Goal: Entertainment & Leisure: Browse casually

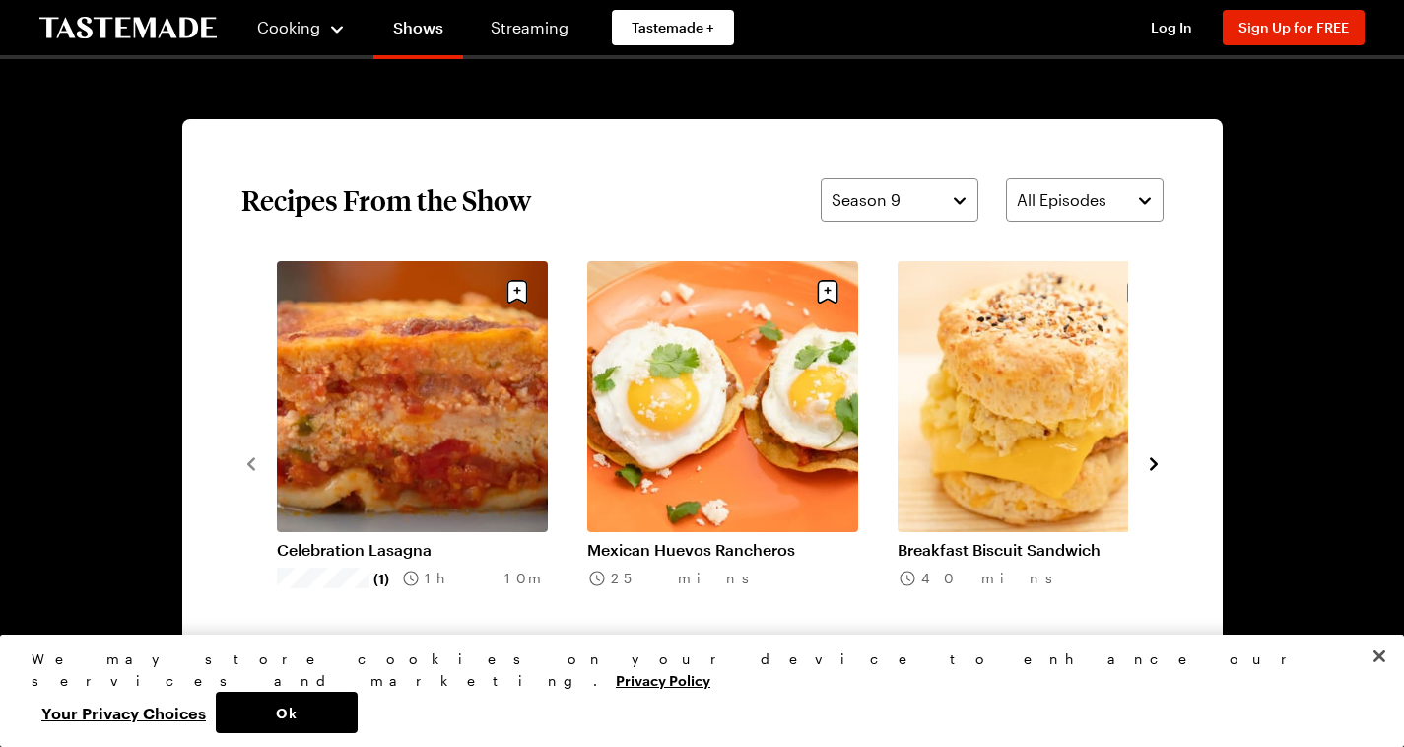
scroll to position [1379, 0]
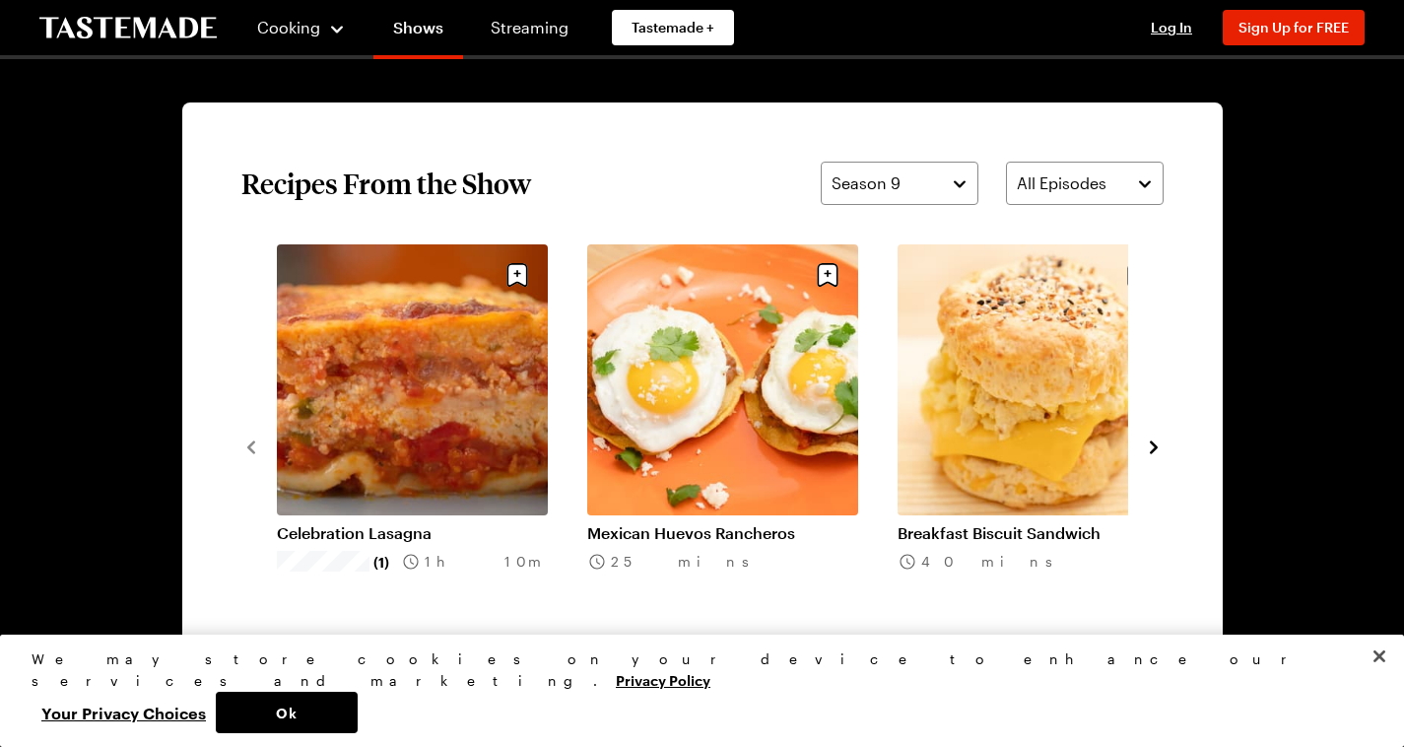
click at [1164, 457] on icon "navigate to next item" at bounding box center [1154, 447] width 20 height 20
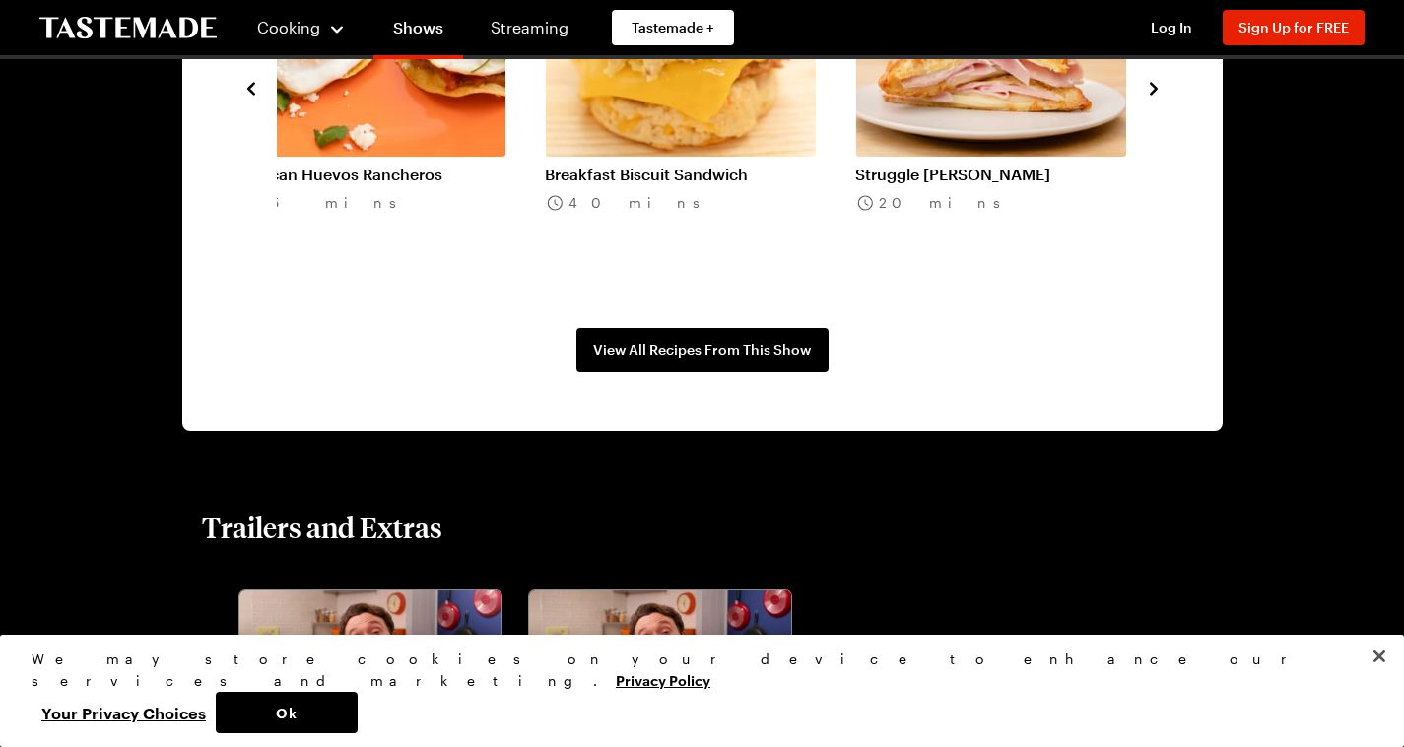
scroll to position [1773, 0]
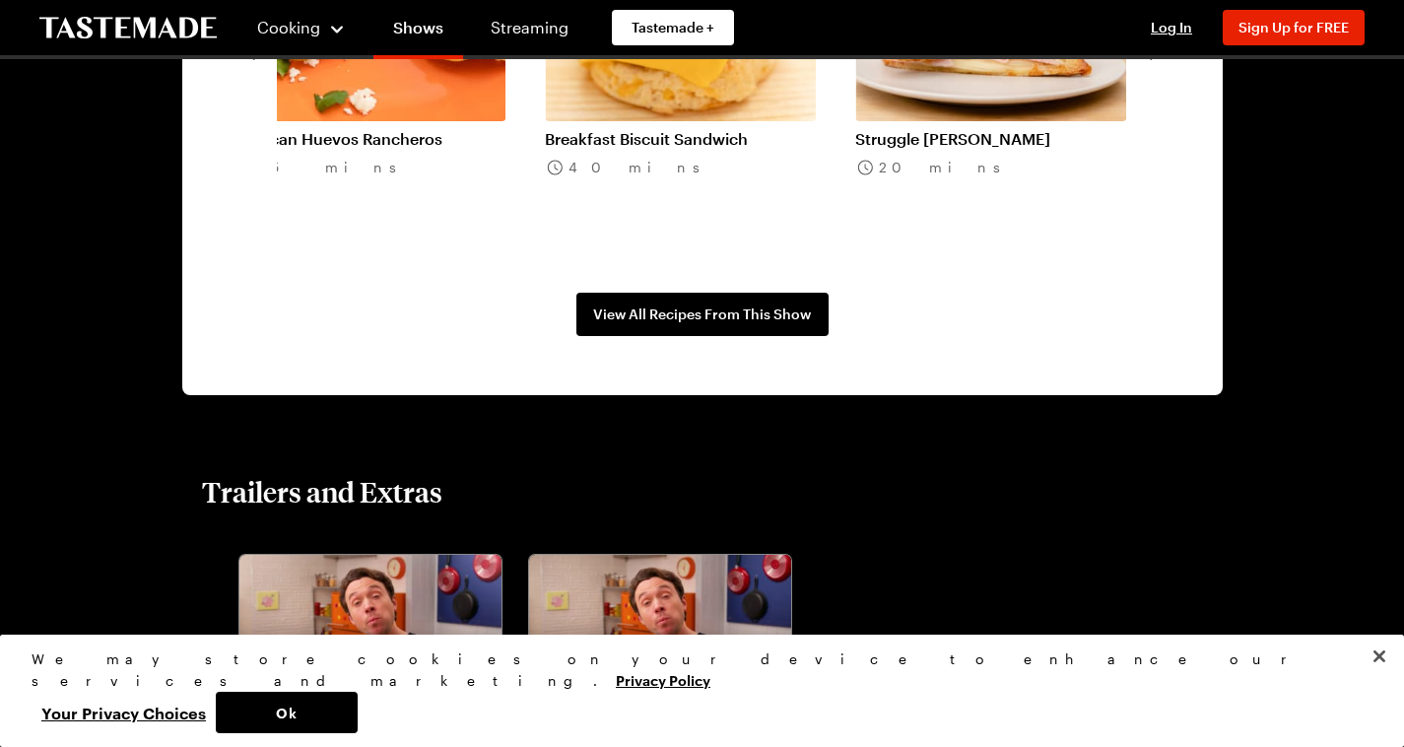
click at [1158, 59] on icon "navigate to next item" at bounding box center [1154, 52] width 8 height 13
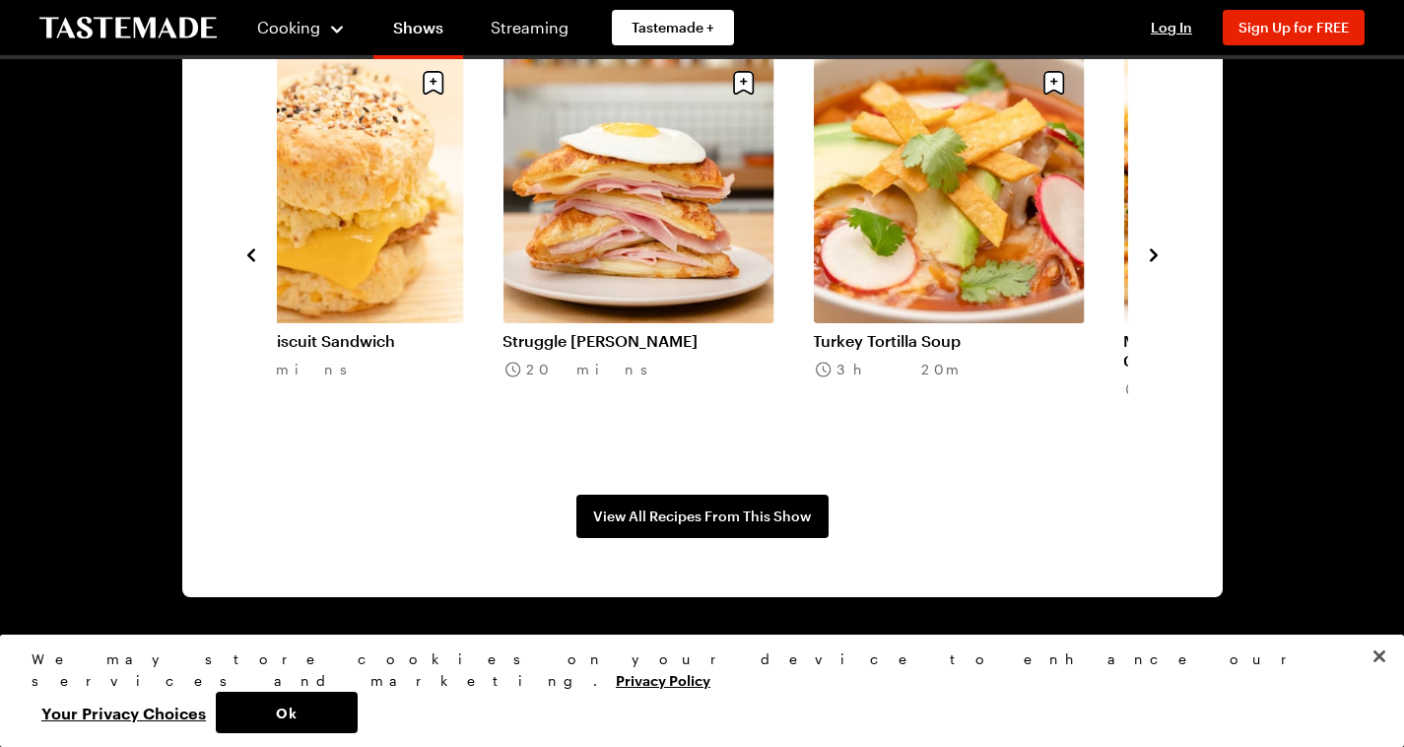
scroll to position [1379, 0]
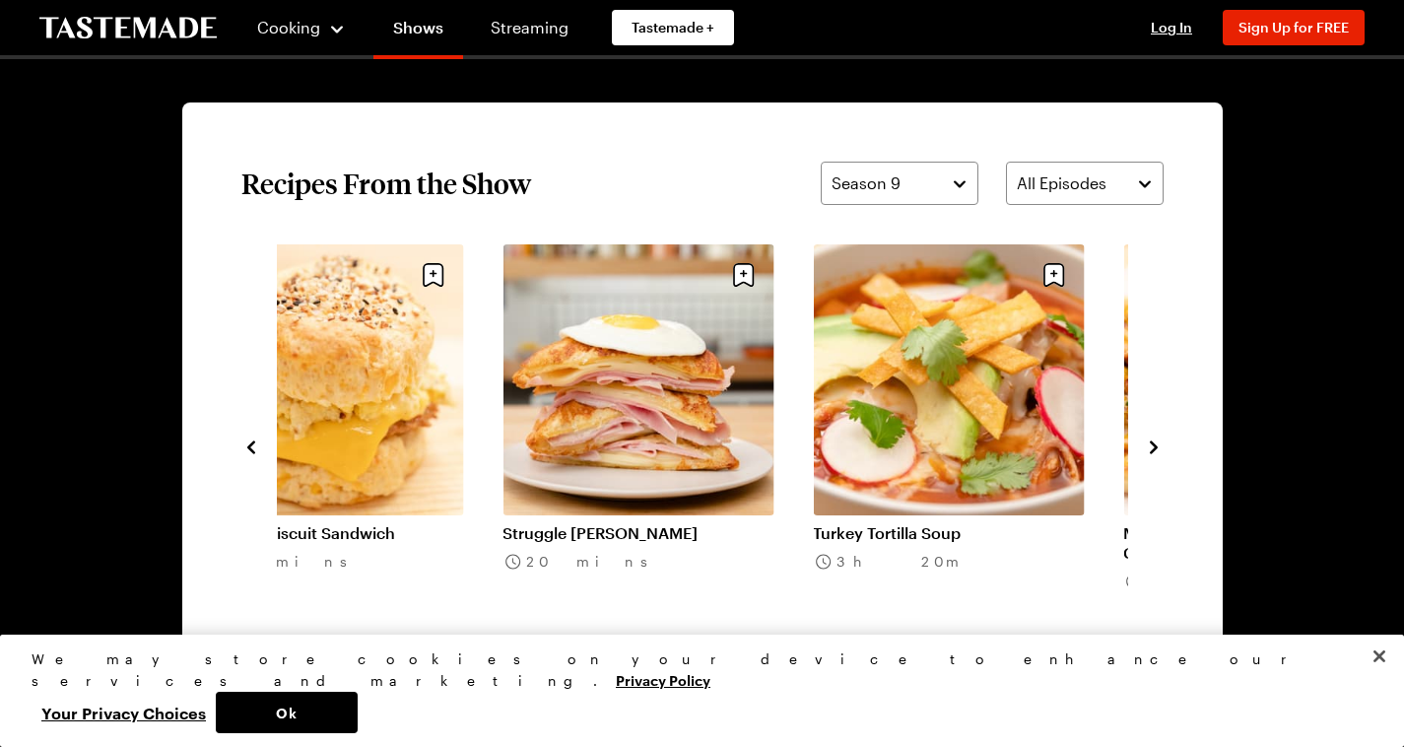
click at [1164, 457] on icon "navigate to next item" at bounding box center [1154, 447] width 20 height 20
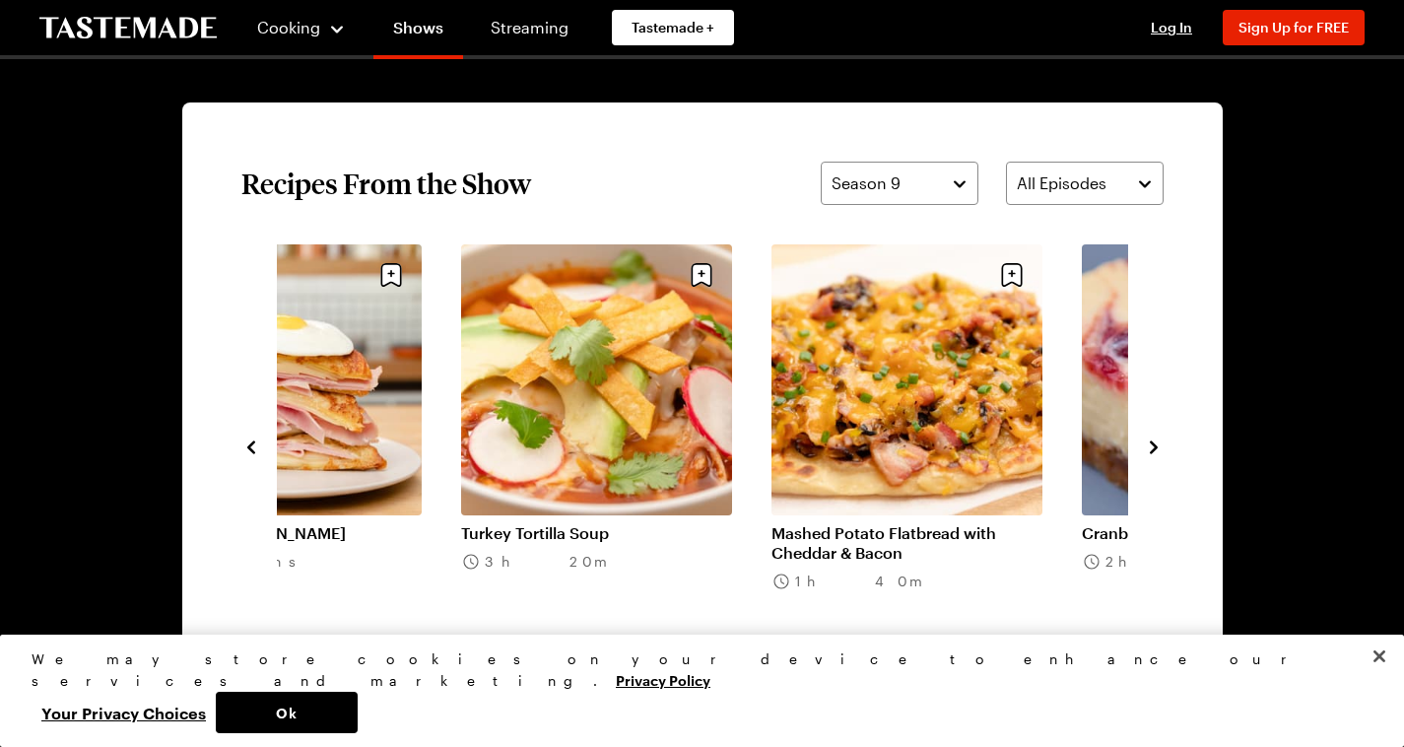
click at [1164, 457] on icon "navigate to next item" at bounding box center [1154, 447] width 20 height 20
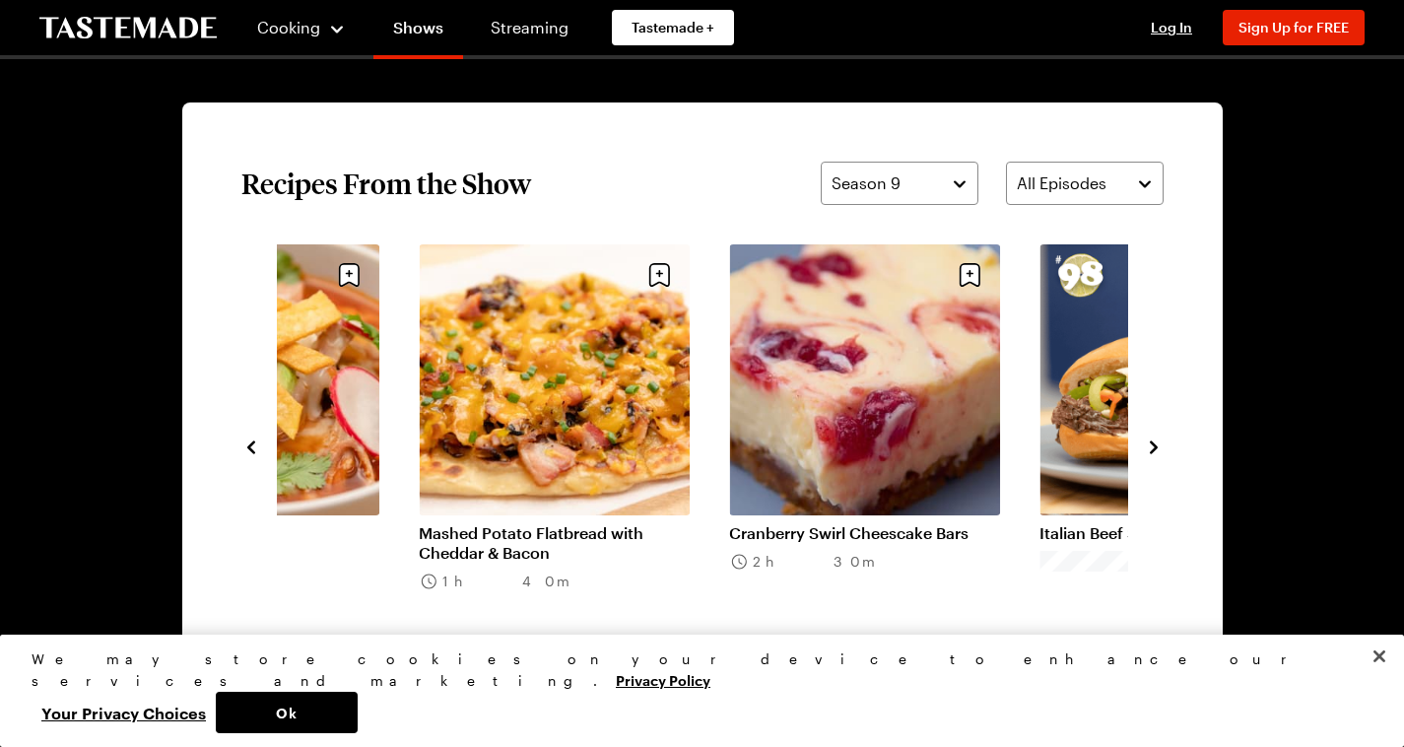
drag, startPoint x: 1254, startPoint y: 513, endPoint x: 1244, endPoint y: 512, distance: 9.9
click at [1164, 457] on icon "navigate to next item" at bounding box center [1154, 447] width 20 height 20
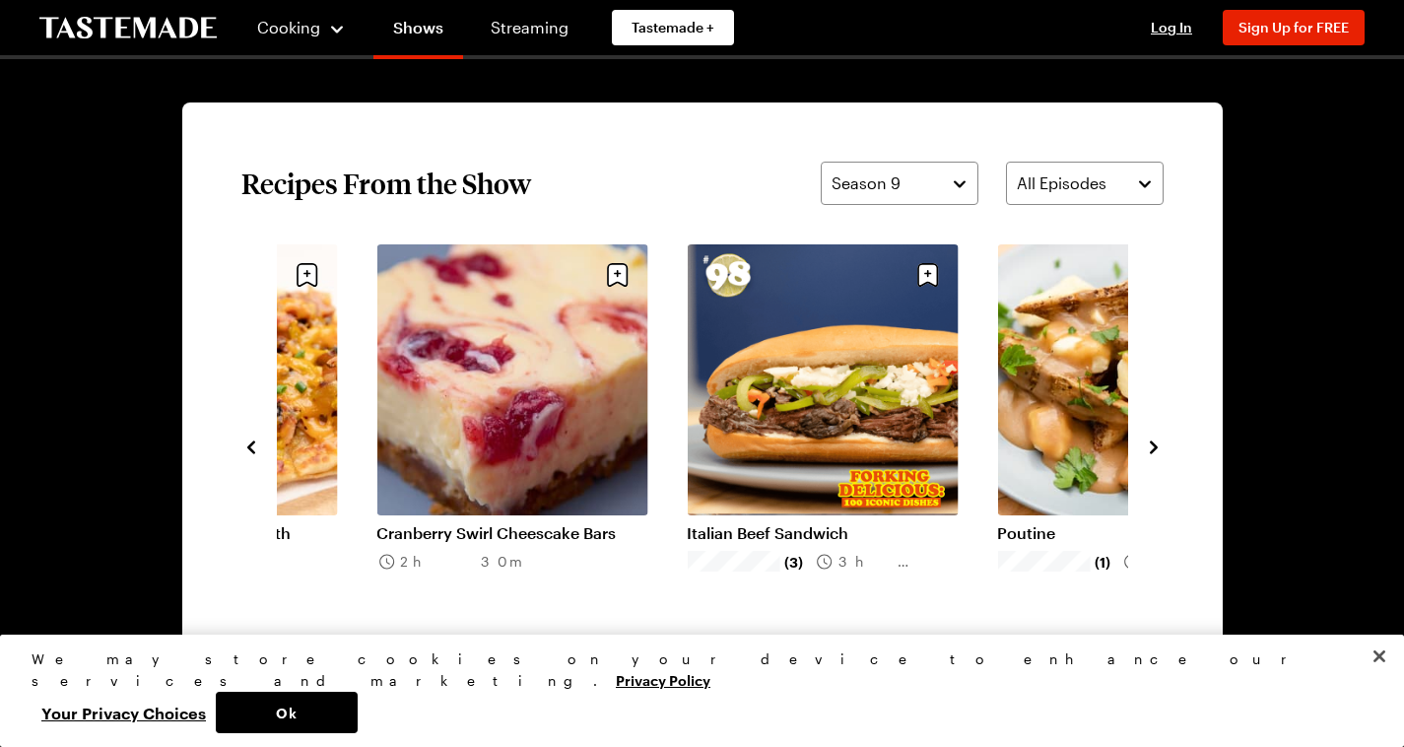
click at [1164, 510] on div "Celebration Lasagna (1) 1h 10m Mexican Huevos Rancheros 25 mins Breakfast Biscu…" at bounding box center [702, 445] width 922 height 403
click at [1164, 457] on button "navigate to next item" at bounding box center [1154, 446] width 20 height 24
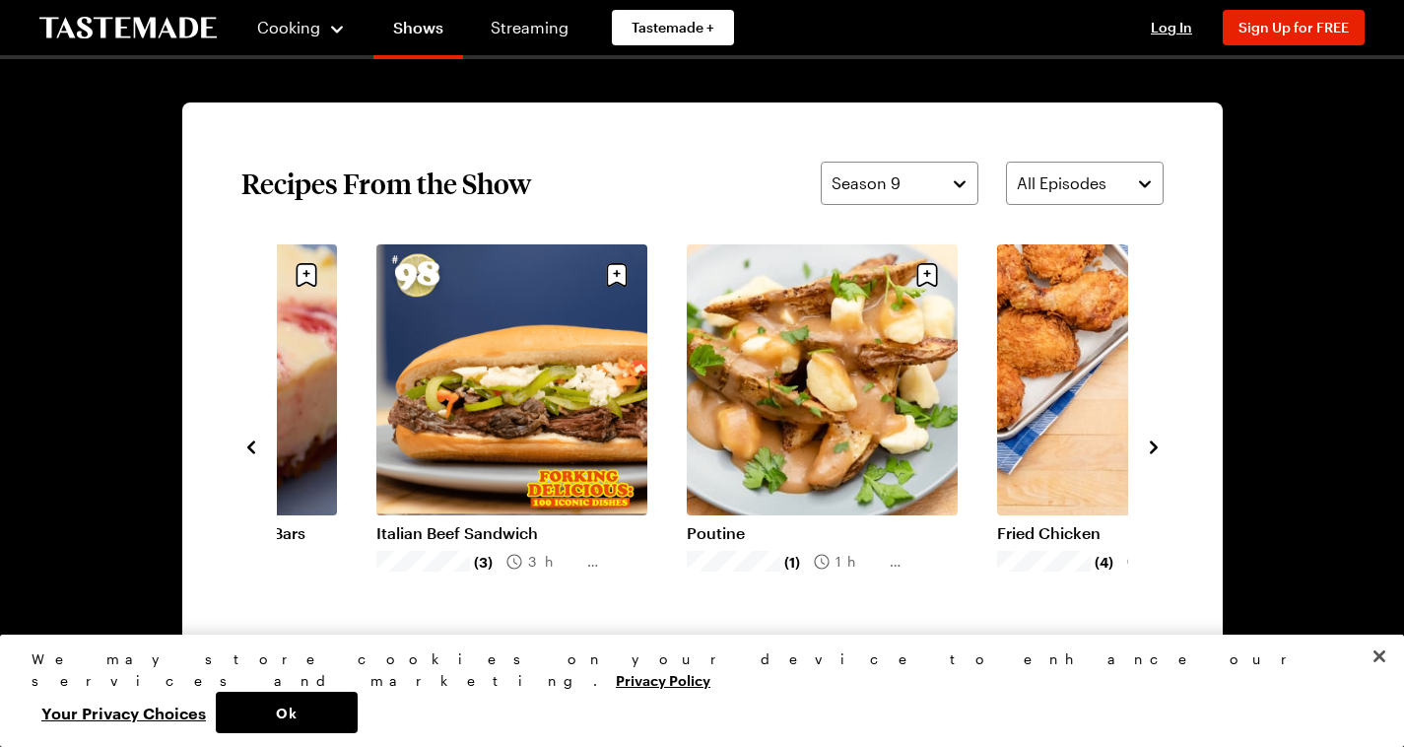
click at [1164, 457] on button "navigate to next item" at bounding box center [1154, 446] width 20 height 24
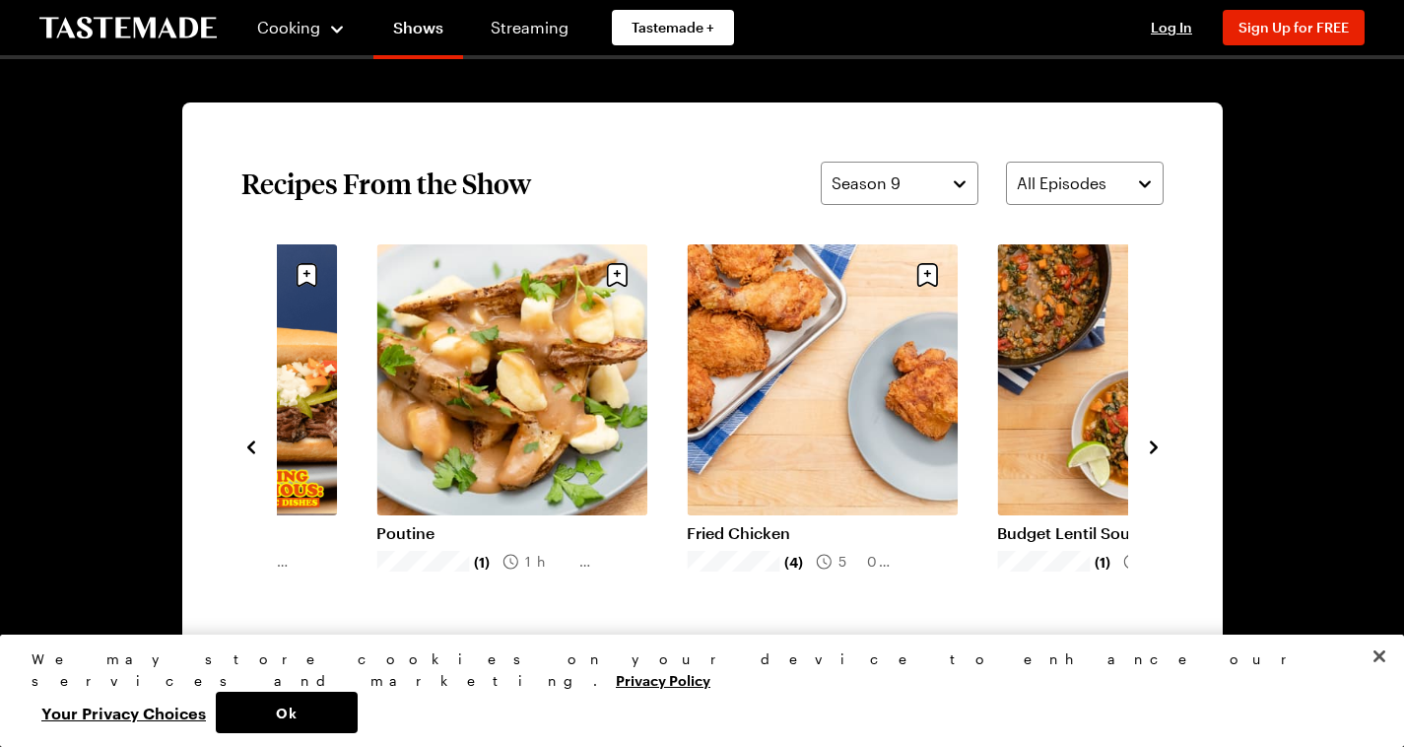
click at [1164, 457] on icon "navigate to next item" at bounding box center [1154, 447] width 20 height 20
